Goal: Task Accomplishment & Management: Use online tool/utility

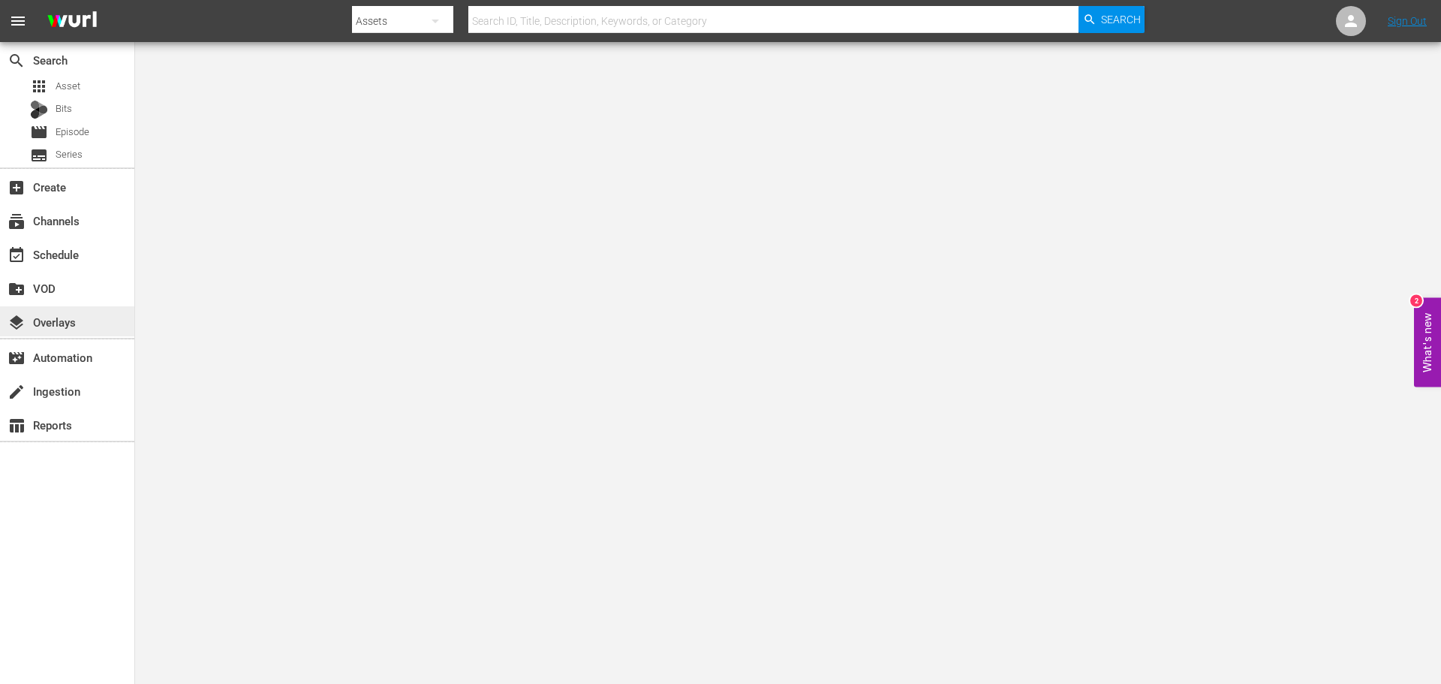
click at [82, 327] on div "layers Overlays" at bounding box center [67, 321] width 134 height 30
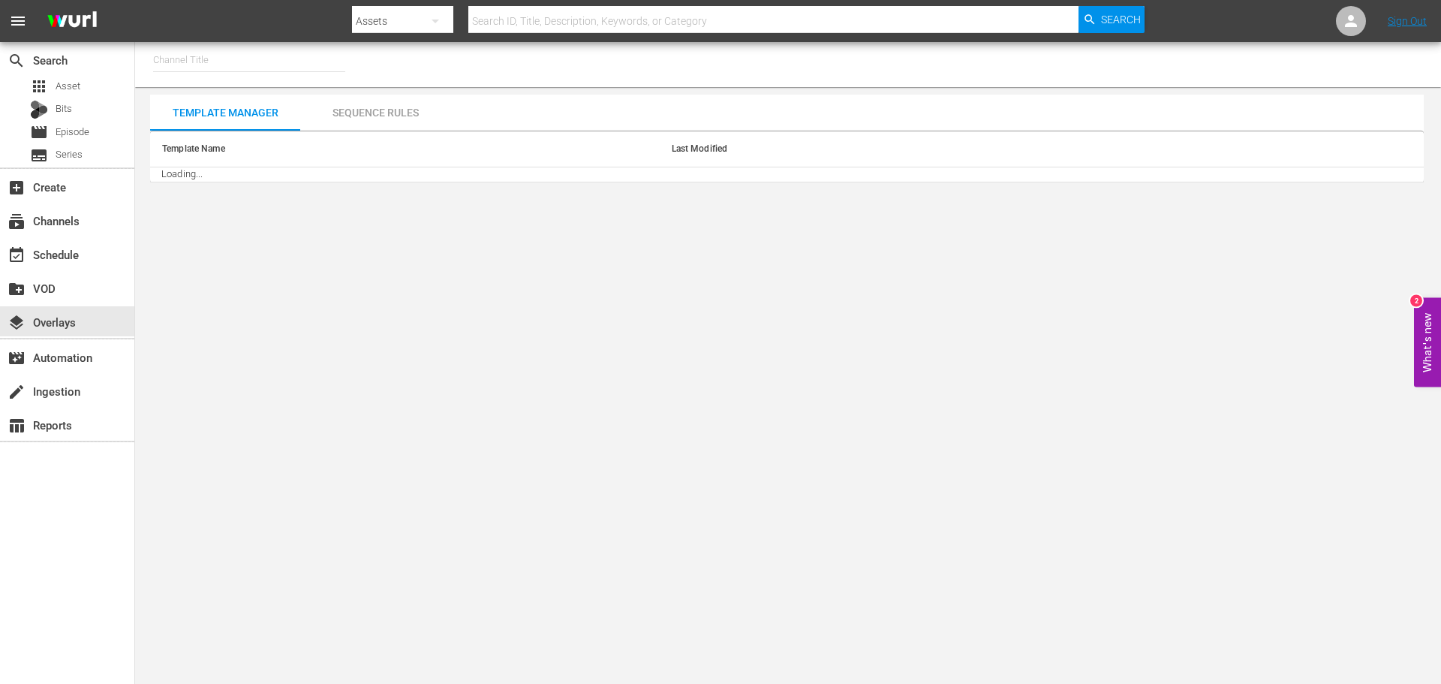
click at [245, 71] on hr at bounding box center [249, 71] width 192 height 1
click at [237, 67] on input "text" at bounding box center [249, 60] width 192 height 36
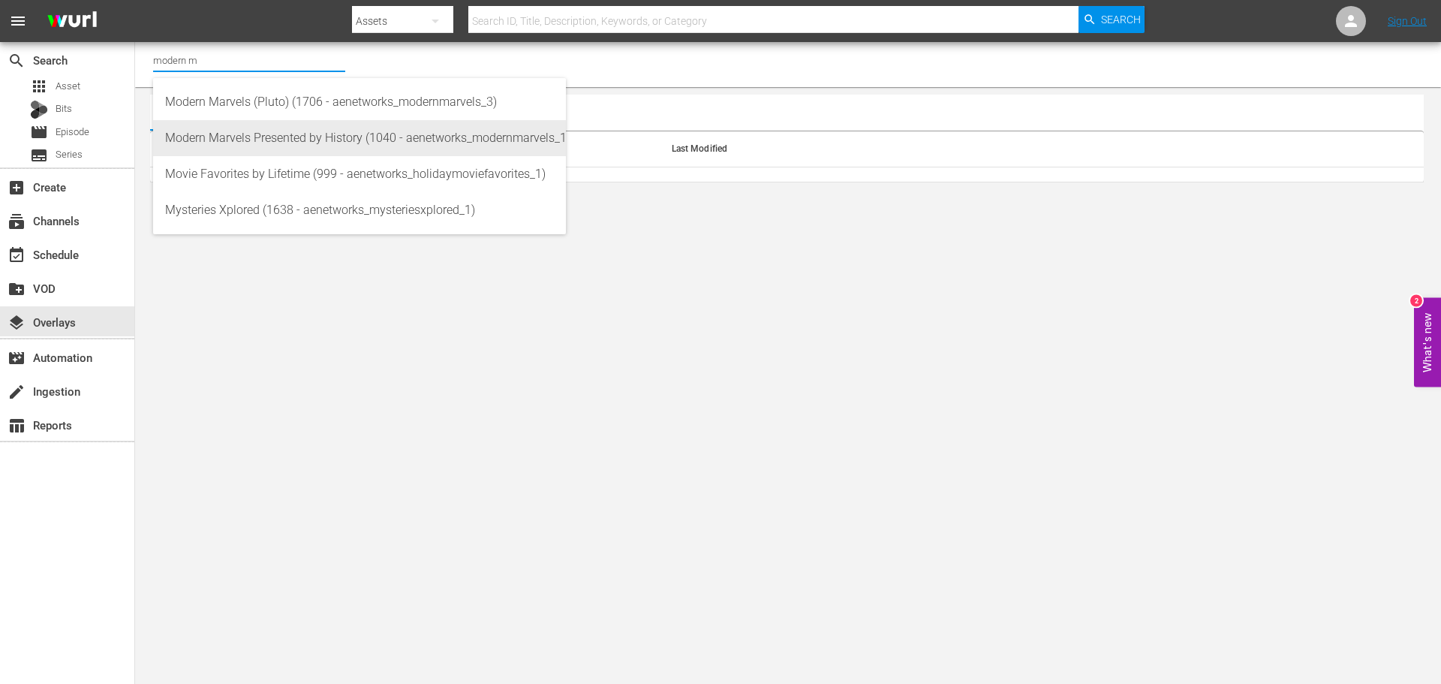
click at [258, 129] on div "Modern Marvels Presented by History (1040 - aenetworks_modernmarvels_1)" at bounding box center [359, 138] width 389 height 36
type input "Modern Marvels Presented by History (1040 - aenetworks_modernmarvels_1)"
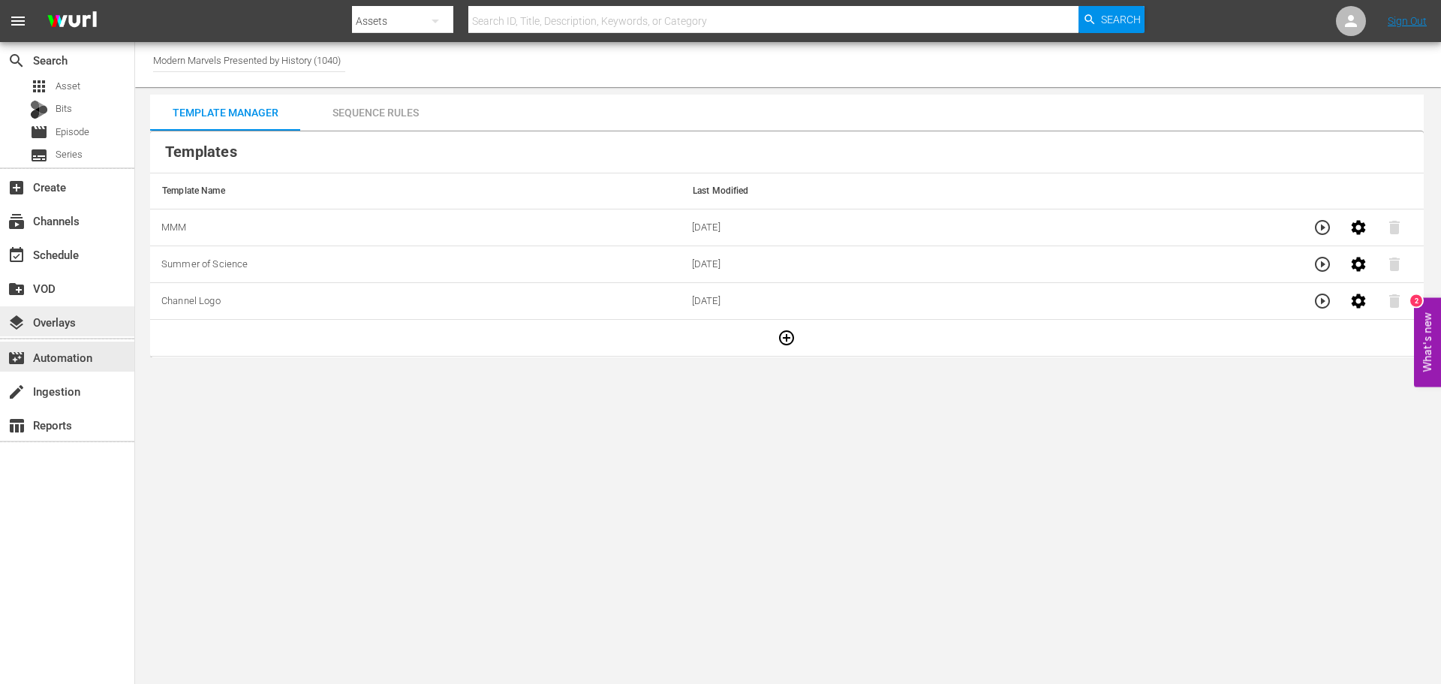
click at [52, 321] on div "layers Overlays" at bounding box center [42, 320] width 84 height 14
click at [405, 121] on div "Sequence Rules" at bounding box center [375, 113] width 150 height 36
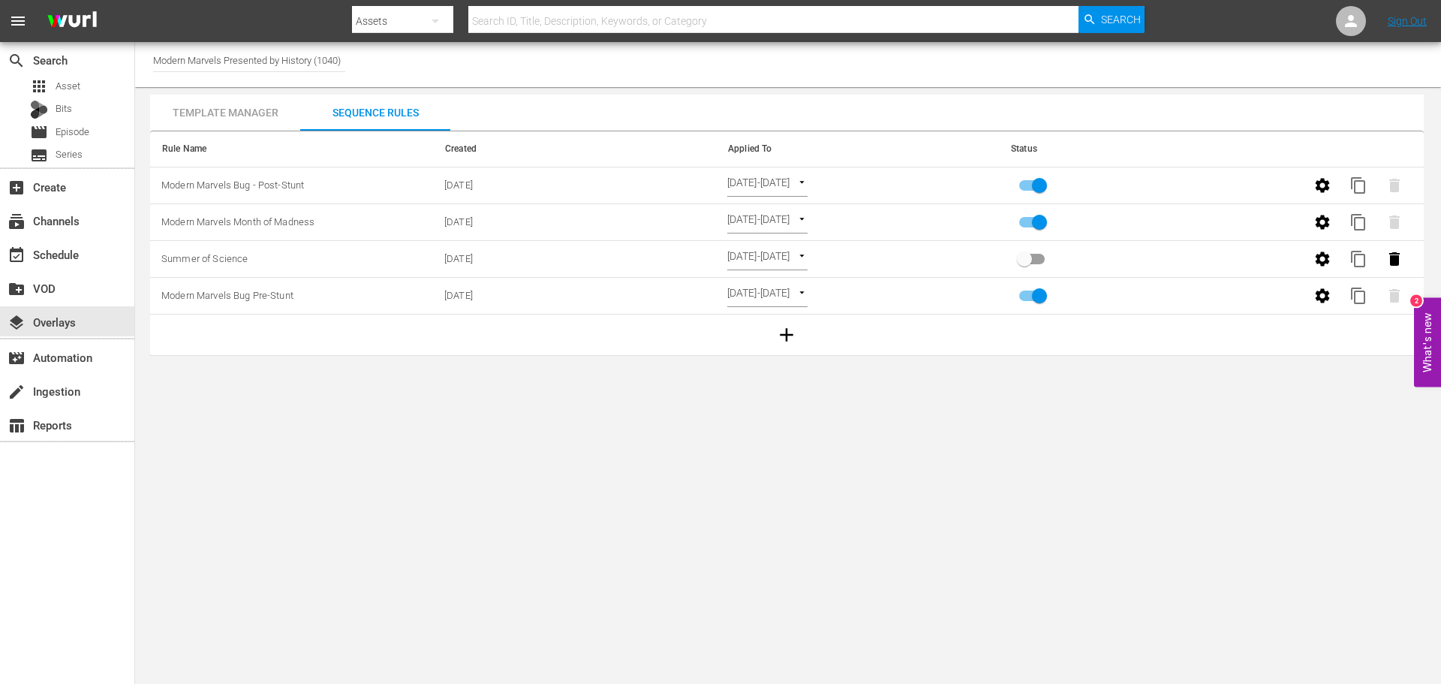
click at [0, 534] on div "search Search apps Asset Bits movie Episode subtitles Series add_box Create sub…" at bounding box center [67, 384] width 135 height 684
click at [1325, 187] on icon "button" at bounding box center [1322, 185] width 14 height 14
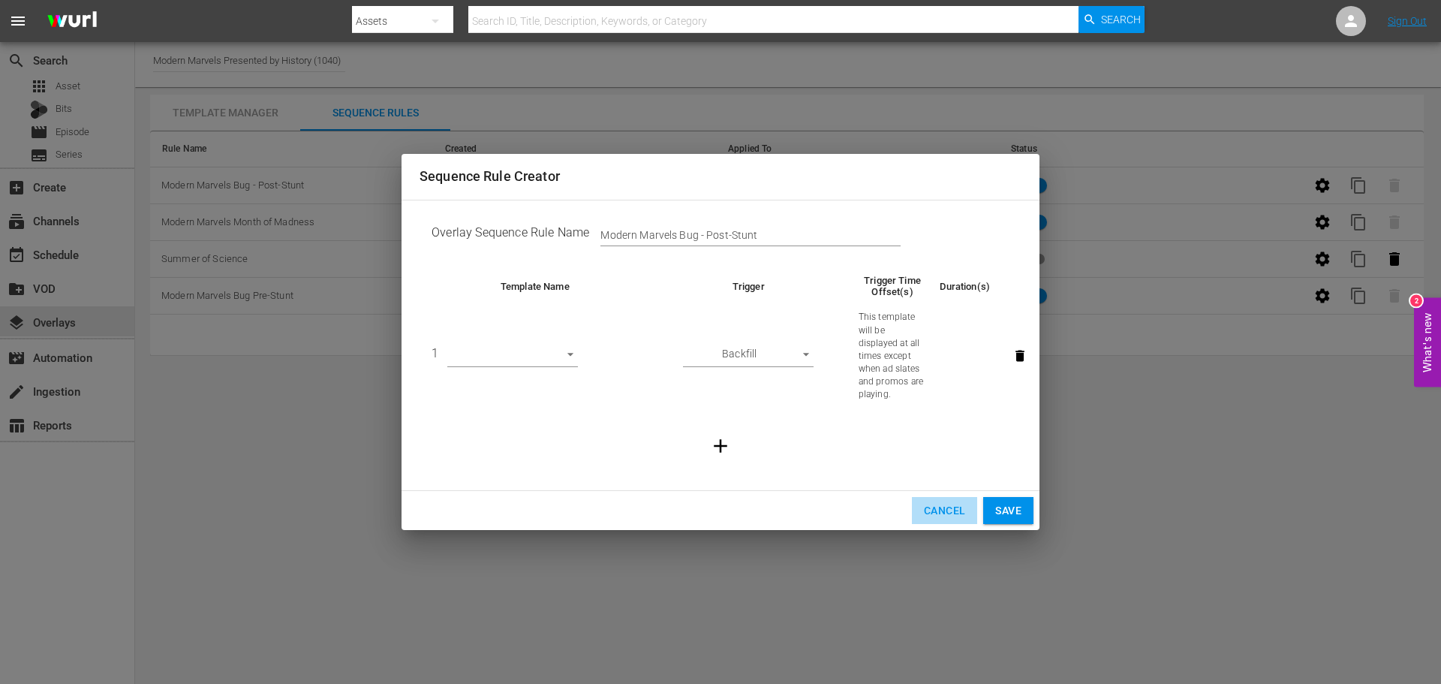
click at [947, 510] on span "Cancel" at bounding box center [944, 510] width 41 height 19
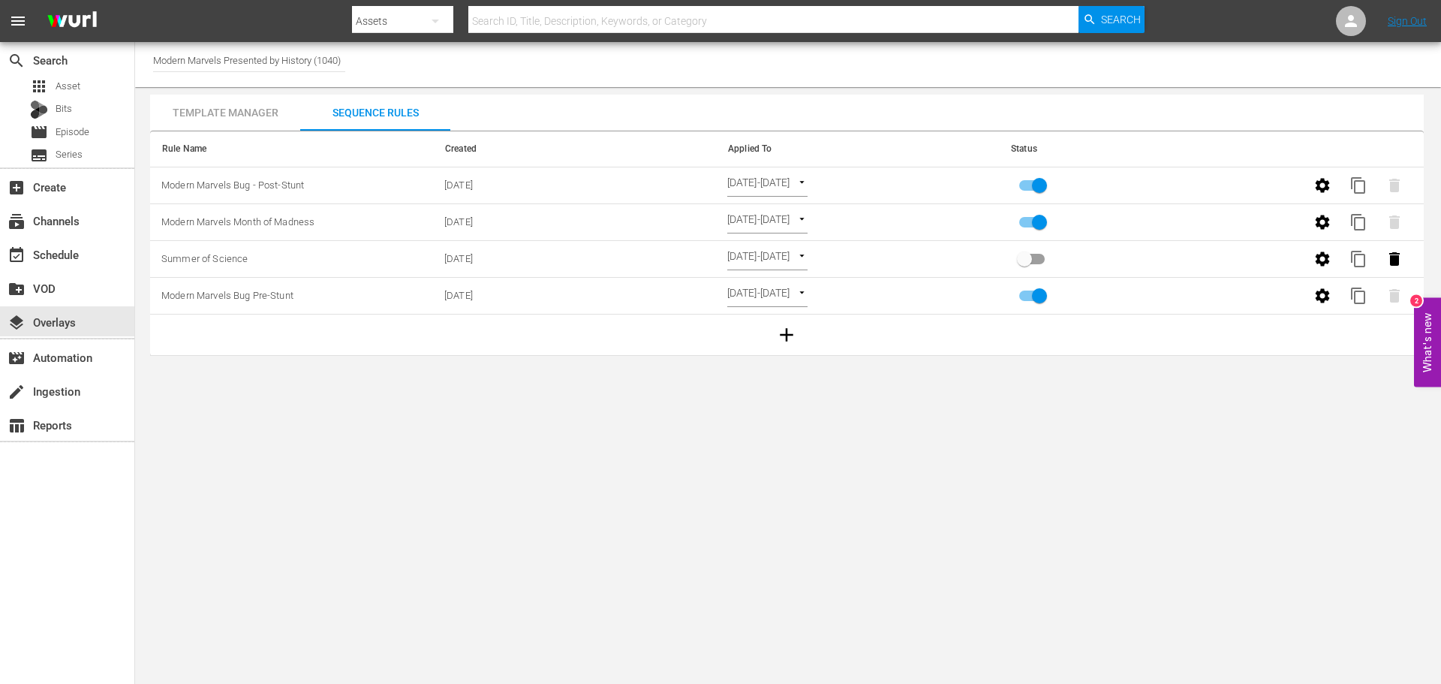
click at [854, 177] on div "[DATE]-[DATE] SELECT_DATE" at bounding box center [857, 185] width 260 height 23
click at [854, 182] on div "[DATE]-[DATE] SELECT_DATE" at bounding box center [857, 185] width 260 height 23
click at [844, 185] on body "menu Search By Assets Search ID, Title, Description, Keywords, or Category Sear…" at bounding box center [720, 342] width 1441 height 684
click at [951, 438] on div at bounding box center [720, 342] width 1441 height 684
click at [836, 185] on body "menu Search By Assets Search ID, Title, Description, Keywords, or Category Sear…" at bounding box center [720, 342] width 1441 height 684
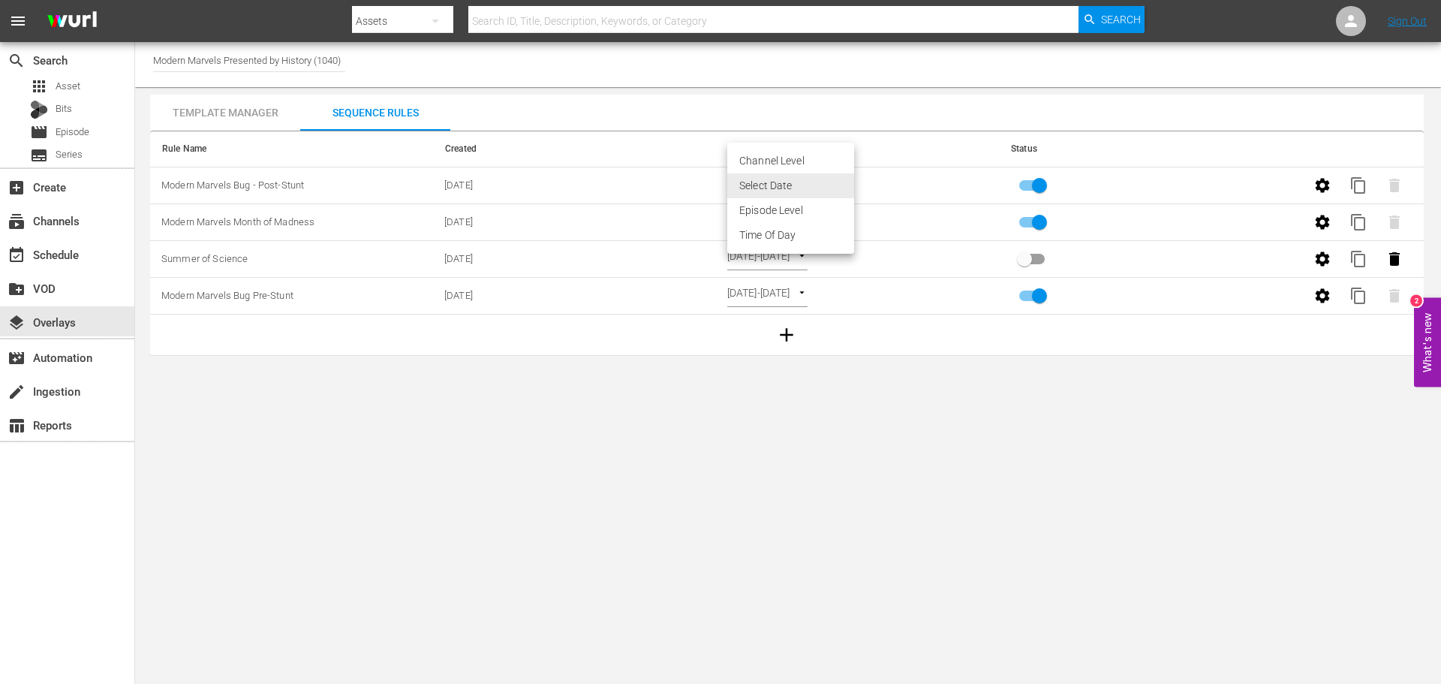
click at [934, 468] on div at bounding box center [720, 342] width 1441 height 684
click at [838, 296] on body "menu Search By Assets Search ID, Title, Description, Keywords, or Category Sear…" at bounding box center [720, 342] width 1441 height 684
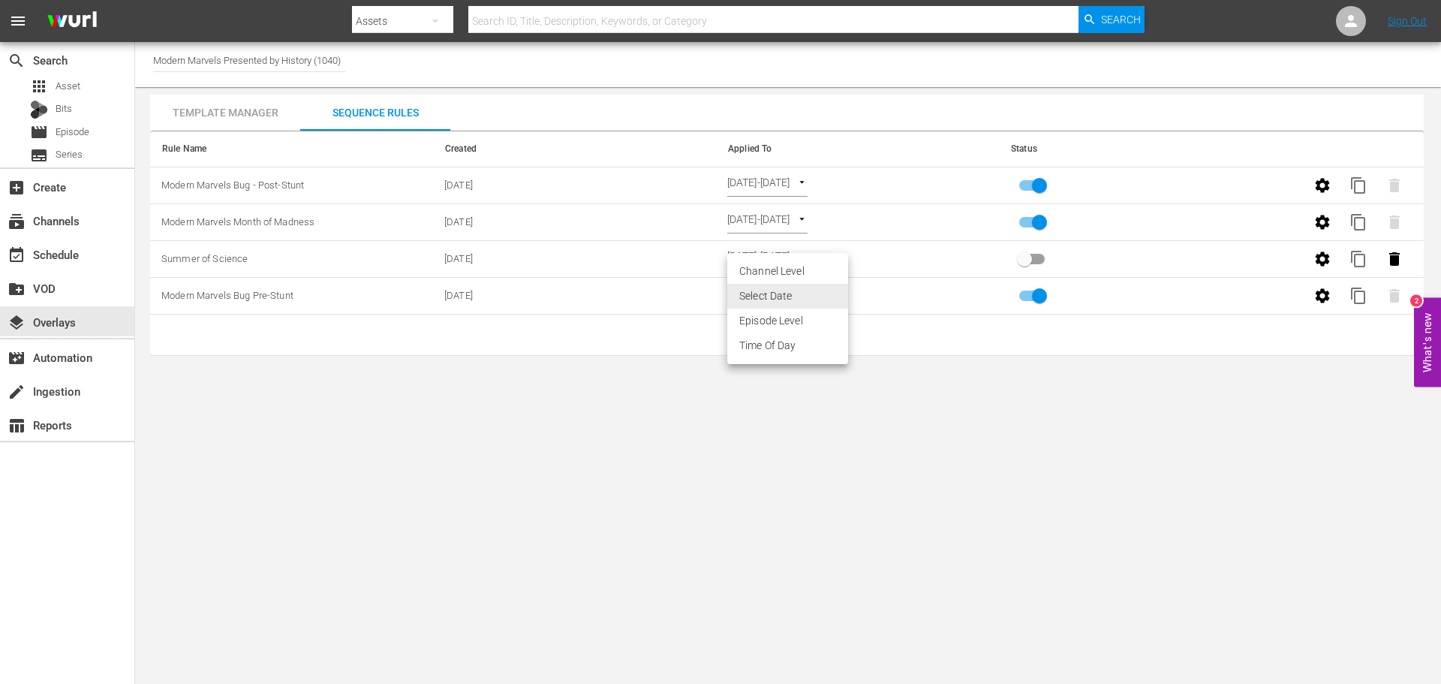
click at [983, 467] on div at bounding box center [720, 342] width 1441 height 684
click at [839, 289] on body "menu Search By Assets Search ID, Title, Description, Keywords, or Category Sear…" at bounding box center [720, 342] width 1441 height 684
click at [940, 538] on div at bounding box center [720, 342] width 1441 height 684
click at [817, 287] on body "menu Search By Assets Search ID, Title, Description, Keywords, or Category Sear…" at bounding box center [720, 342] width 1441 height 684
click at [950, 449] on div at bounding box center [720, 342] width 1441 height 684
